Goal: Task Accomplishment & Management: Use online tool/utility

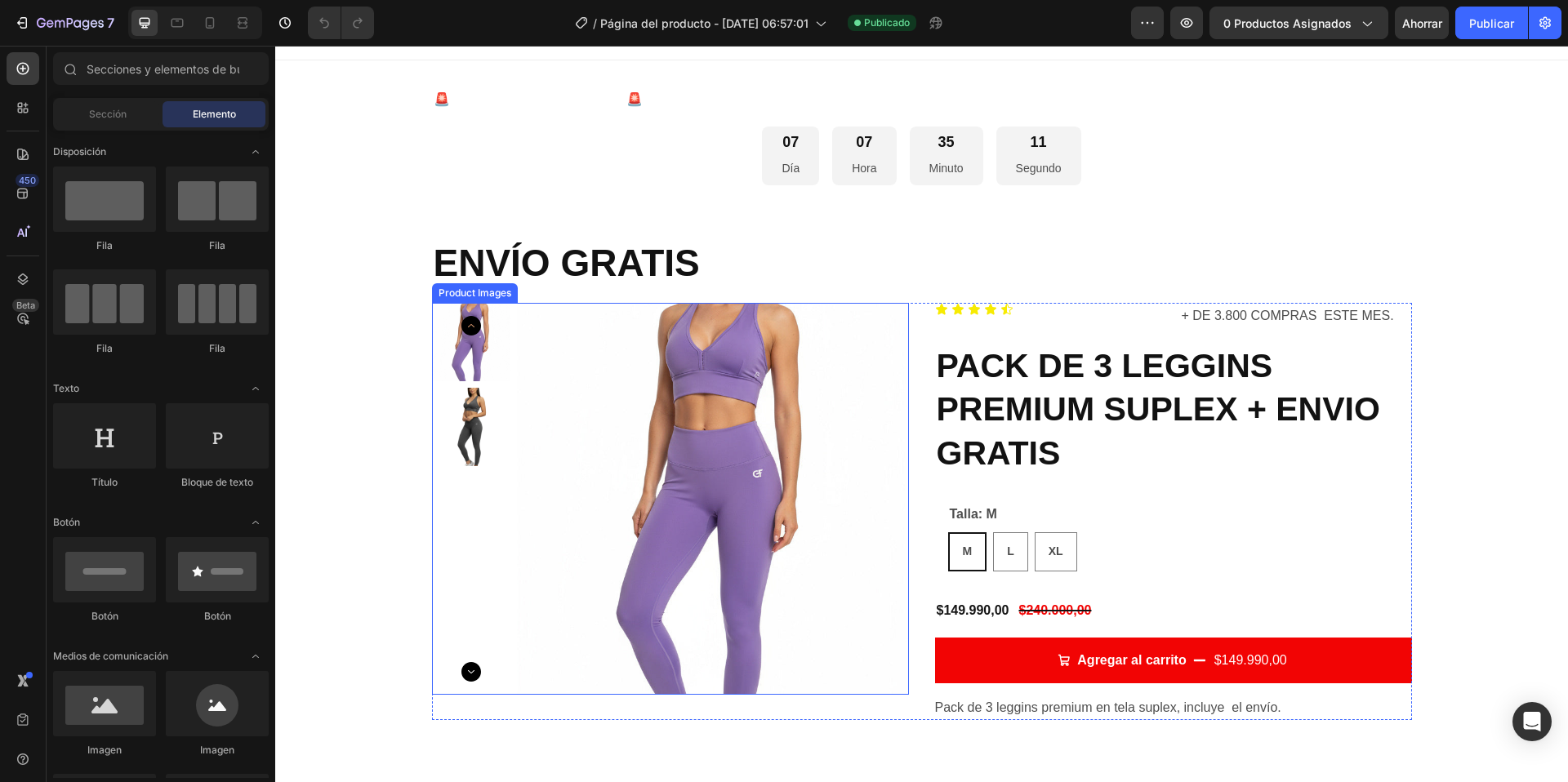
scroll to position [21, 0]
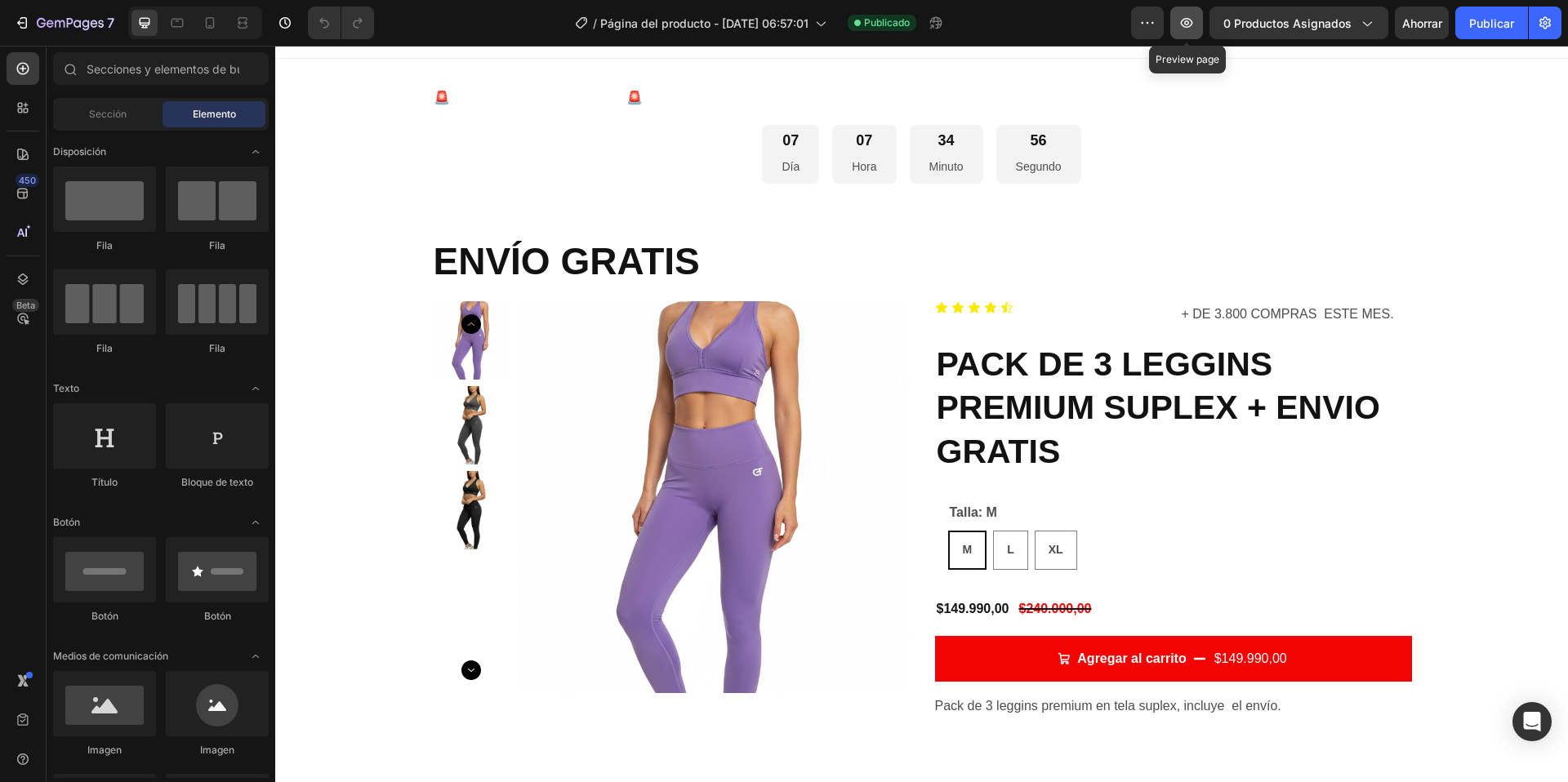
click at [1195, 23] on icon "button" at bounding box center [1186, 23] width 16 height 16
click at [1150, 27] on icon "button" at bounding box center [1147, 23] width 16 height 16
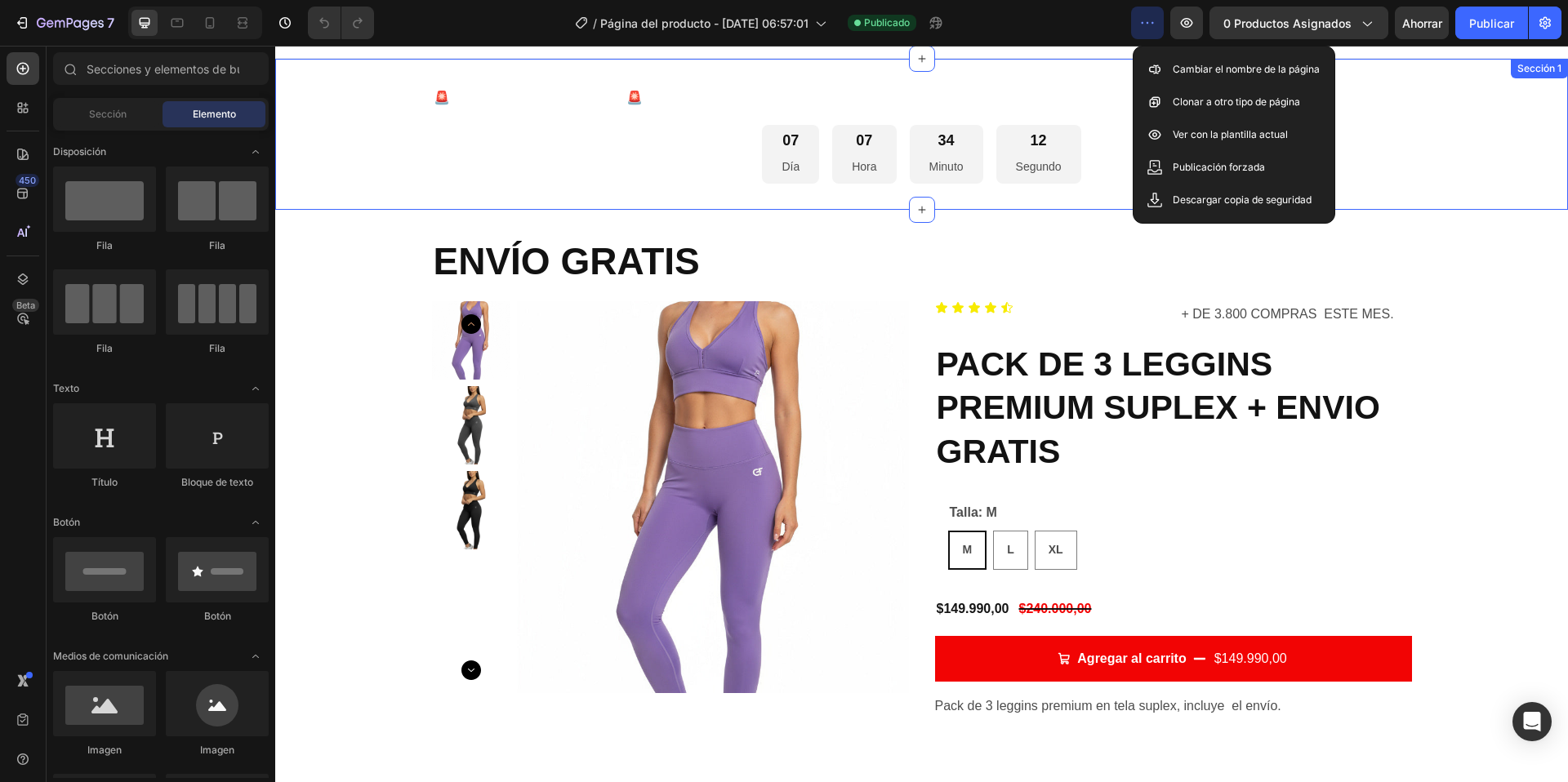
click at [1036, 75] on div "🚨OFERTA TIEMPO LIMITADO🚨 Bloque de texto Fila 07 Día 07 Hora 34 Minuto 12 Segun…" at bounding box center [921, 134] width 1293 height 151
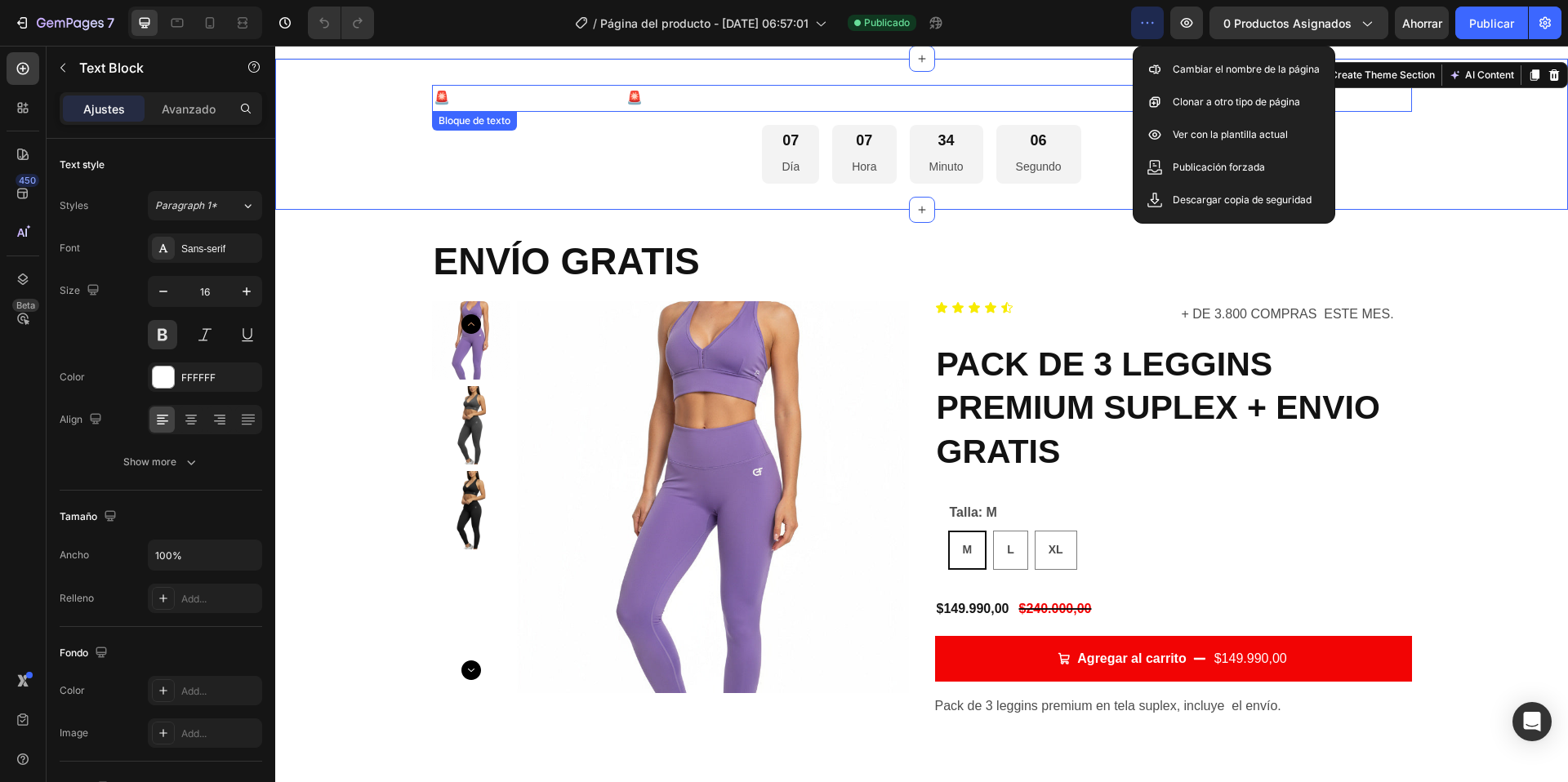
click at [510, 102] on font "🚨OFERTA TIEMPO LIMITADO🚨" at bounding box center [537, 97] width 209 height 15
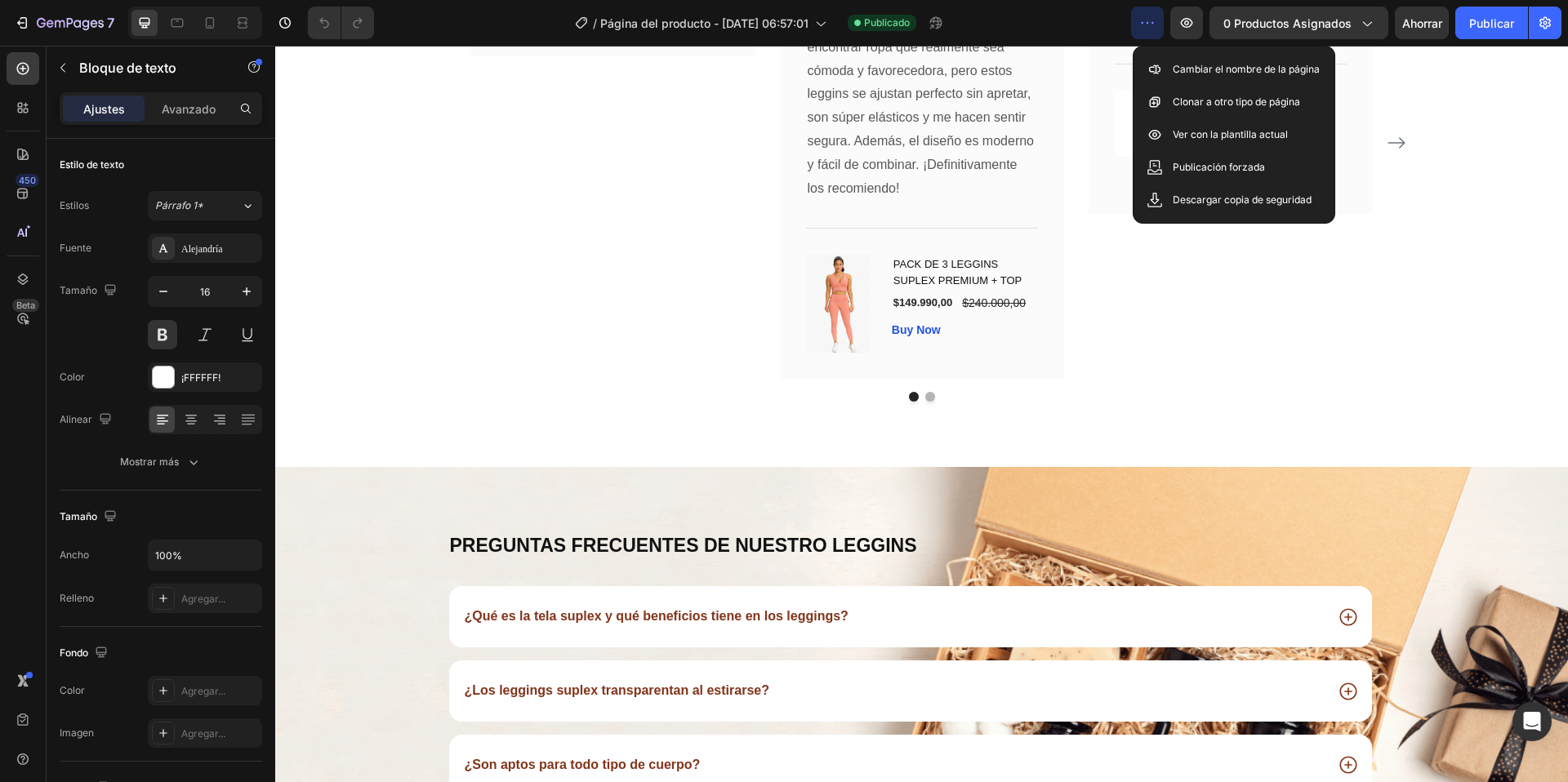
scroll to position [923, 0]
click at [1240, 137] on font "Ver con la plantilla actual" at bounding box center [1231, 134] width 115 height 12
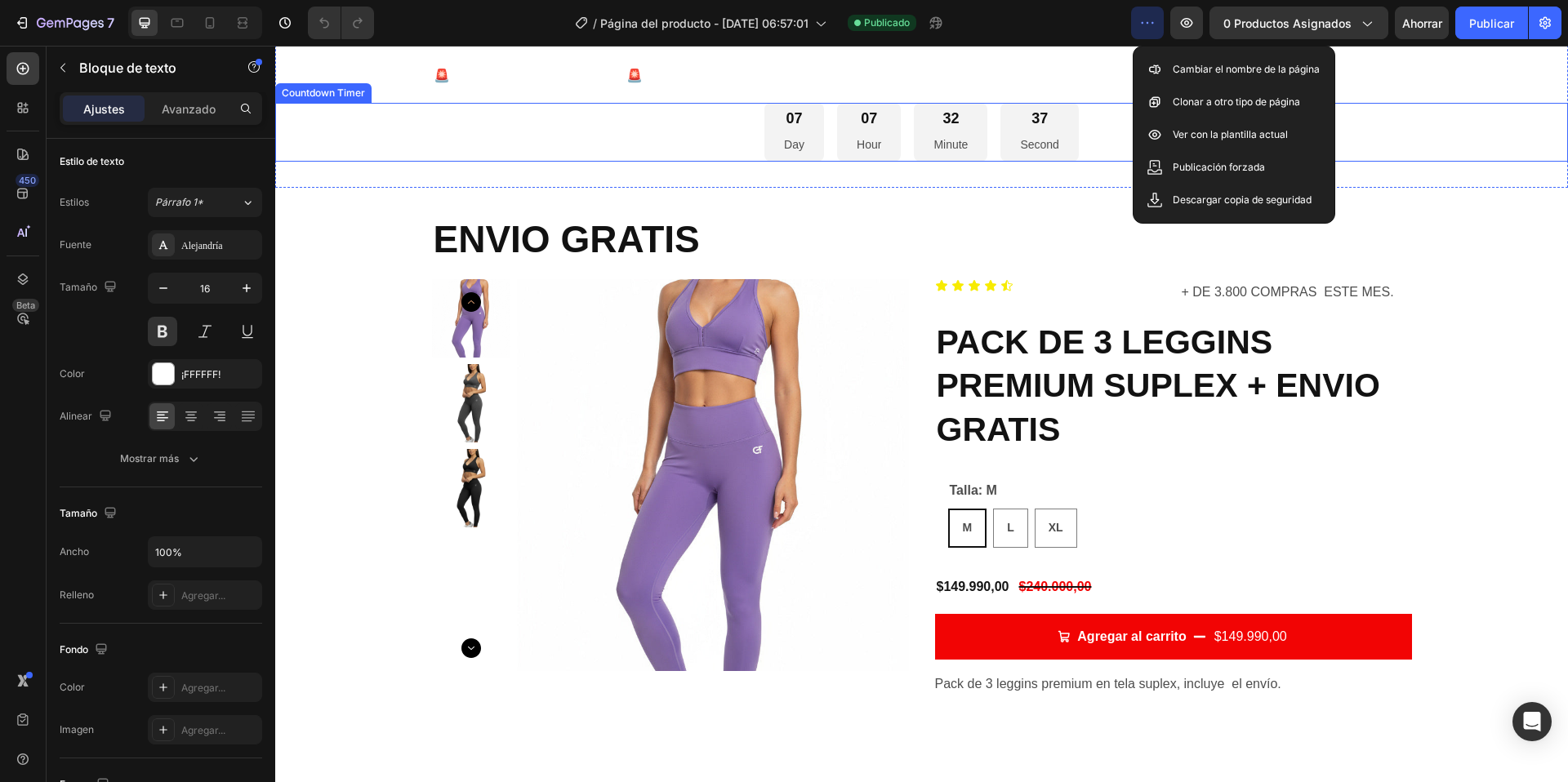
scroll to position [0, 0]
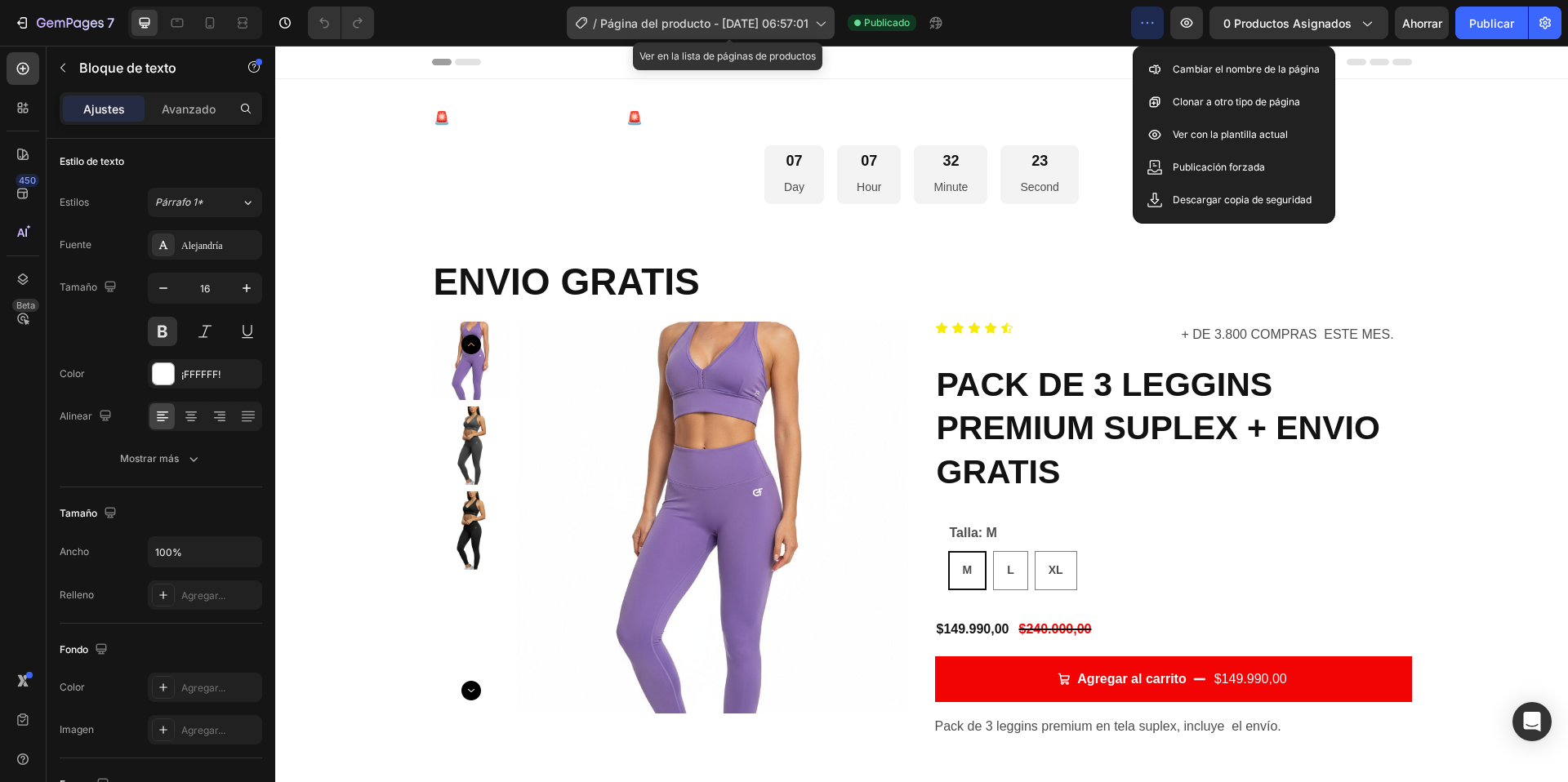
click at [828, 20] on icon at bounding box center [819, 23] width 16 height 16
